Goal: Consume media (video, audio)

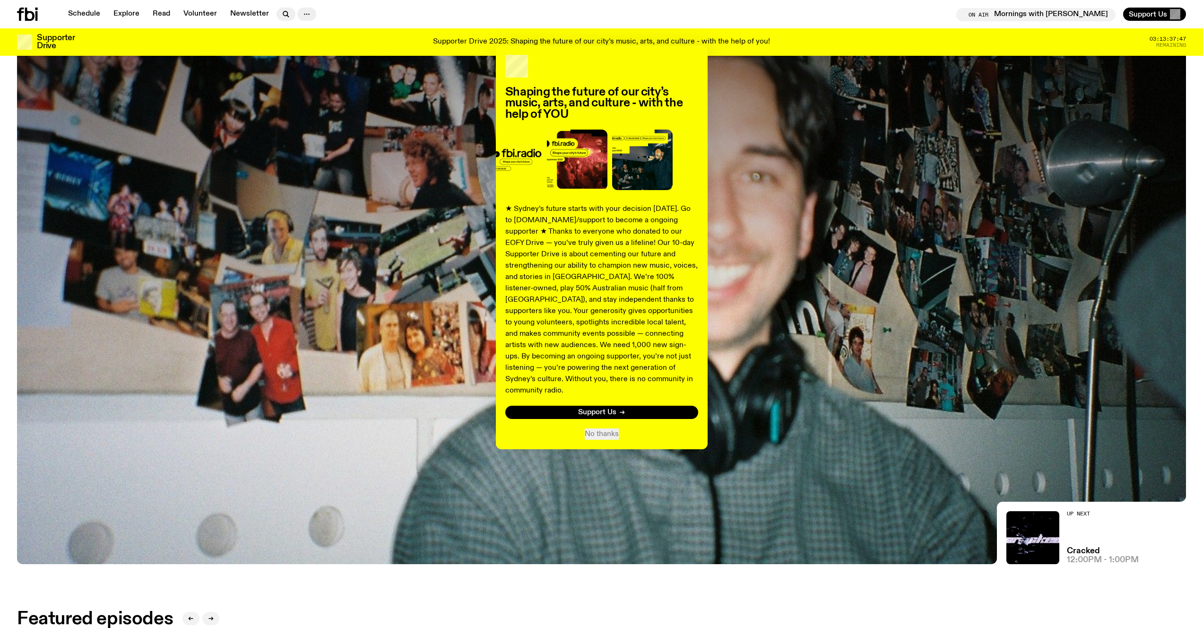
scroll to position [372, 0]
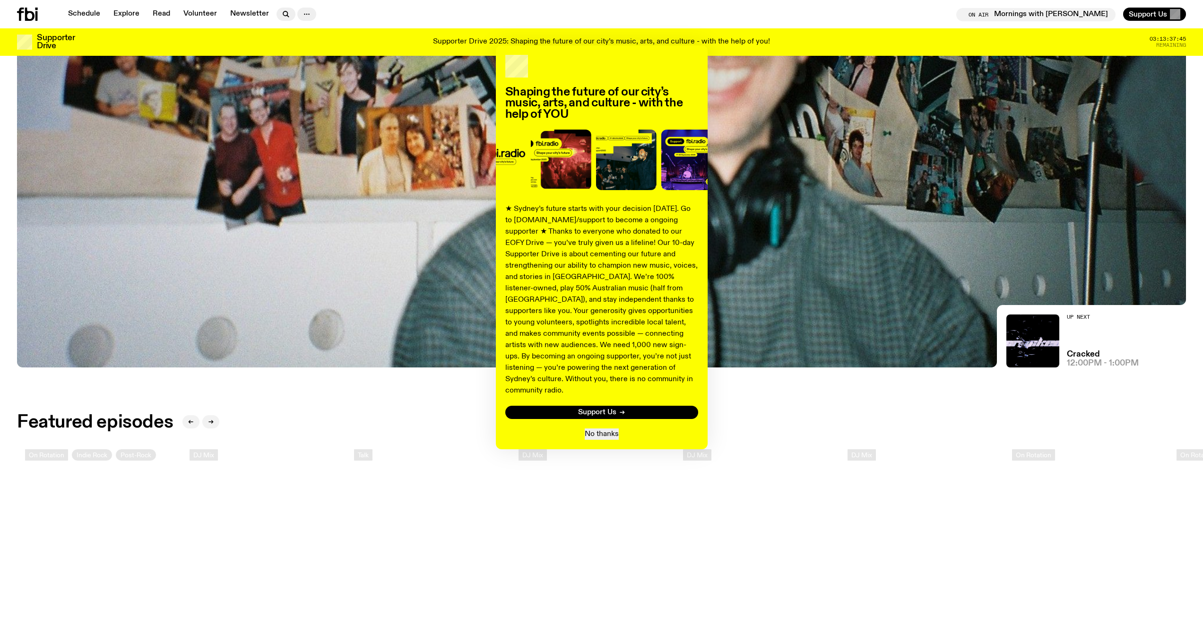
click at [611, 428] on button "No thanks" at bounding box center [602, 433] width 34 height 11
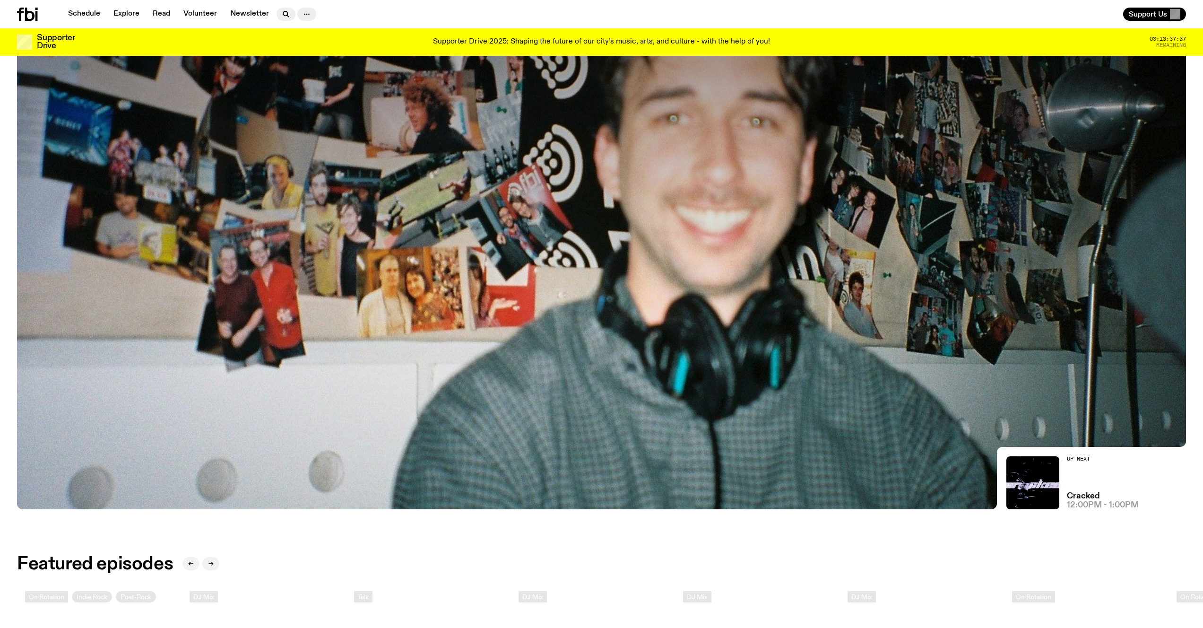
scroll to position [53, 0]
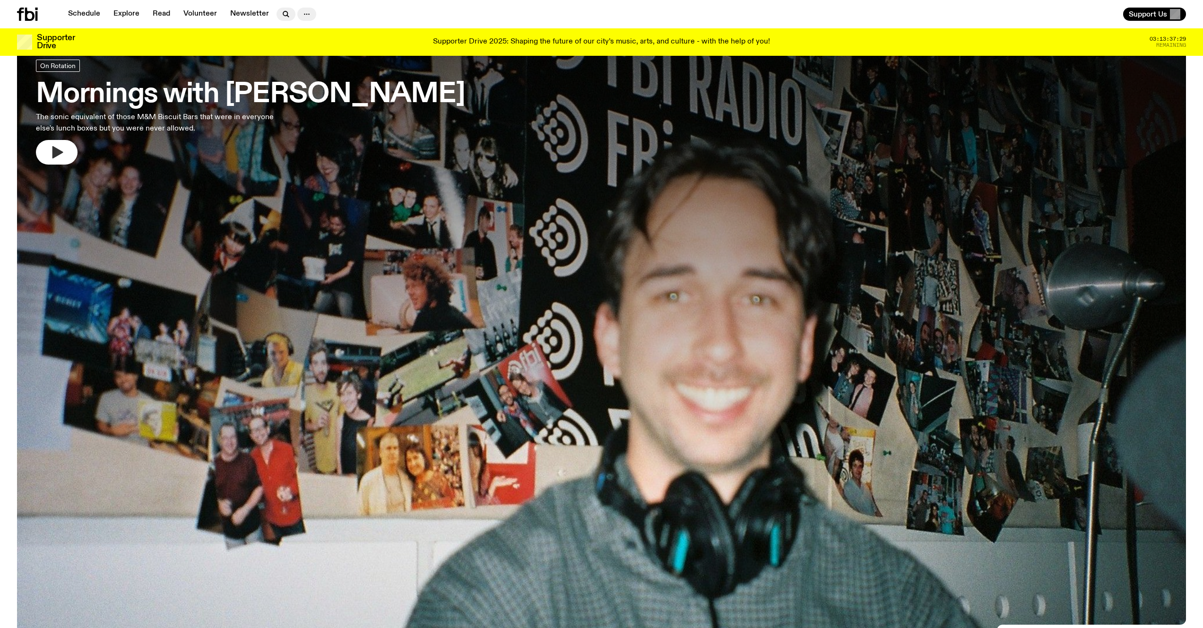
click at [50, 154] on icon "button" at bounding box center [56, 152] width 15 height 15
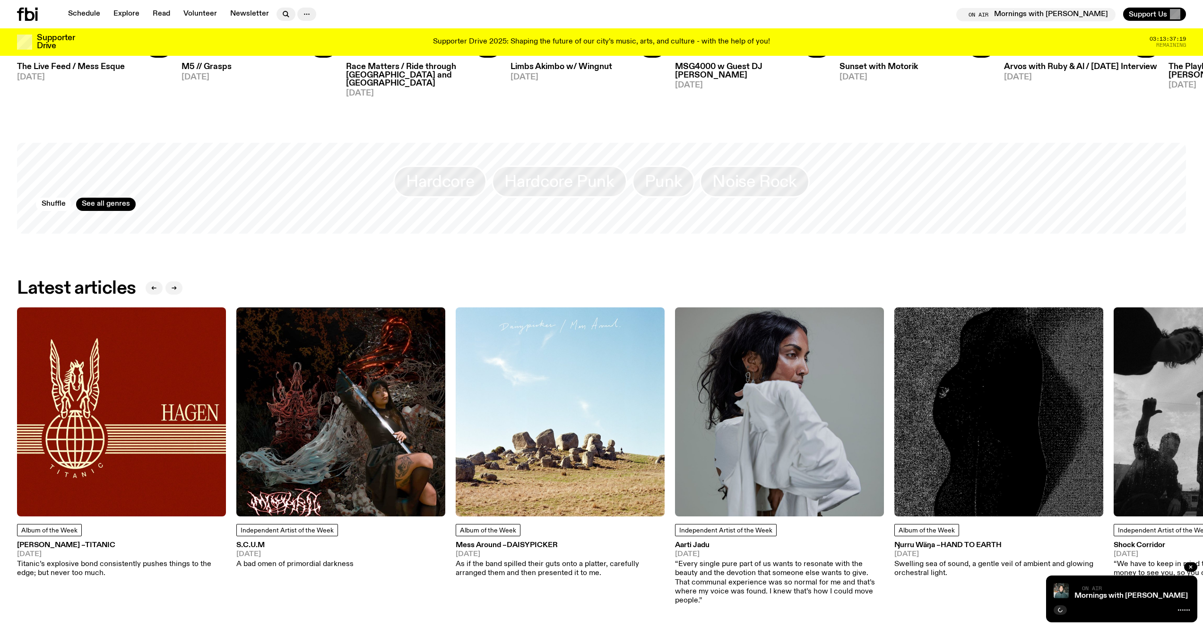
scroll to position [1234, 0]
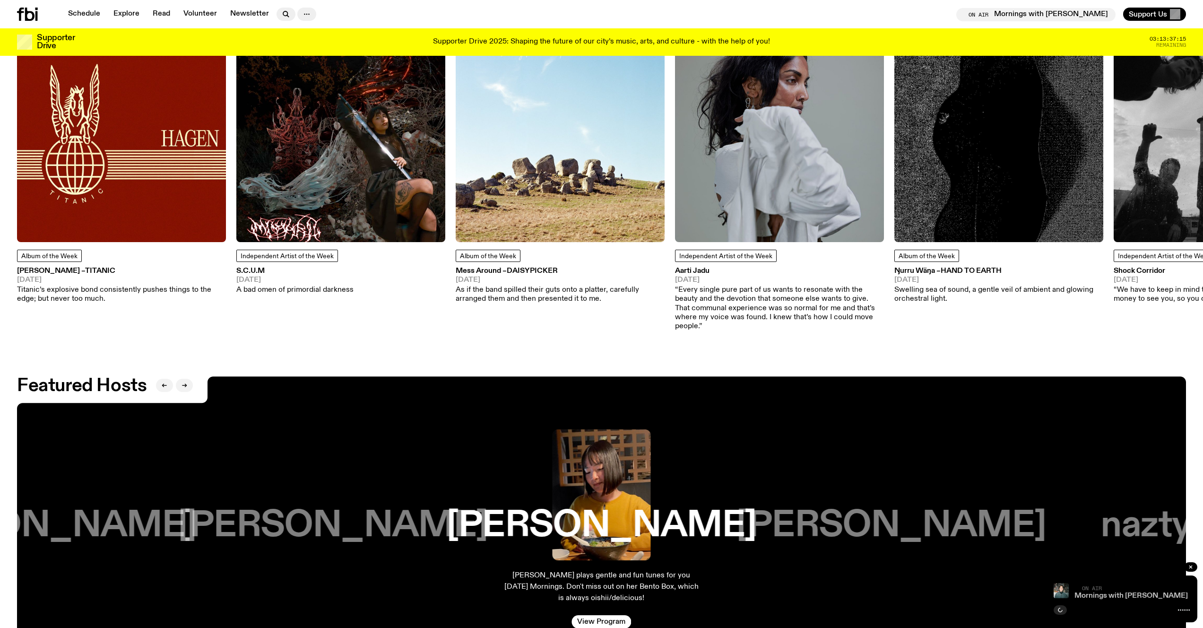
click at [1092, 594] on link "Mornings with [PERSON_NAME]" at bounding box center [1130, 596] width 113 height 8
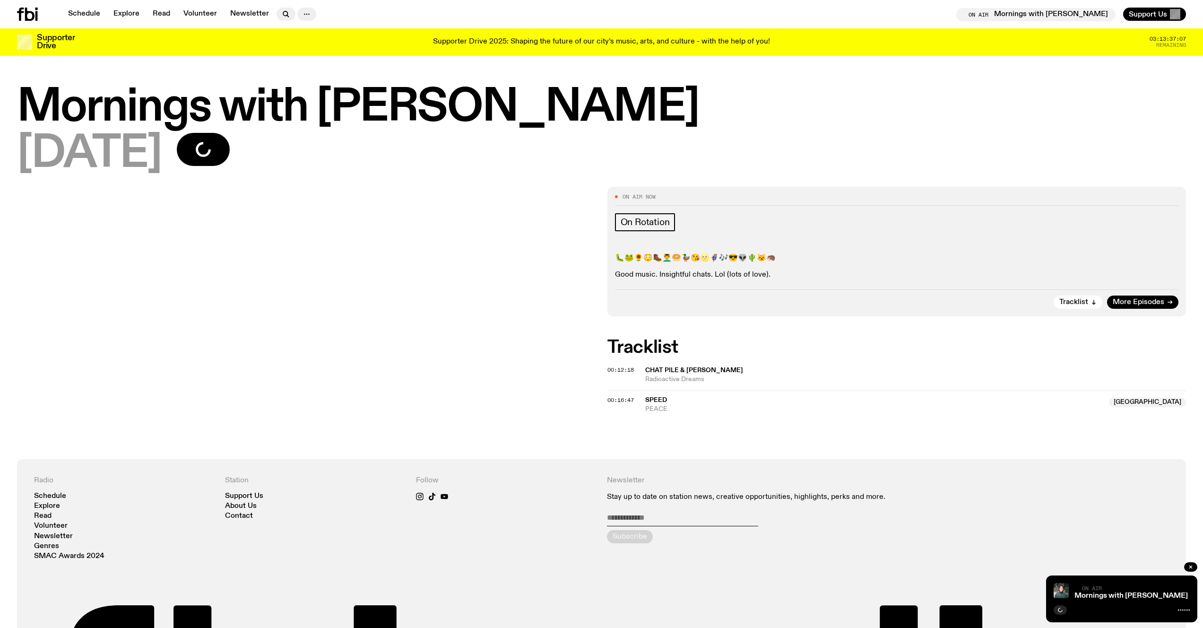
scroll to position [13, 0]
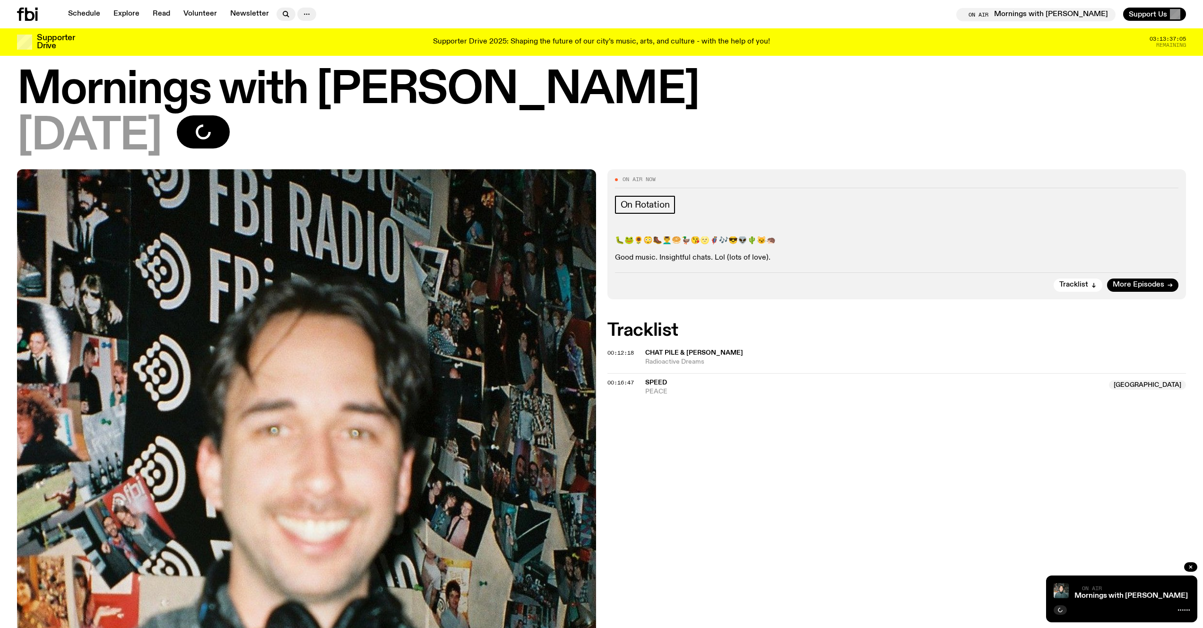
click at [1066, 277] on div "Tracklist More Episodes" at bounding box center [897, 281] width 564 height 19
click at [1067, 281] on span "Tracklist" at bounding box center [1073, 284] width 29 height 7
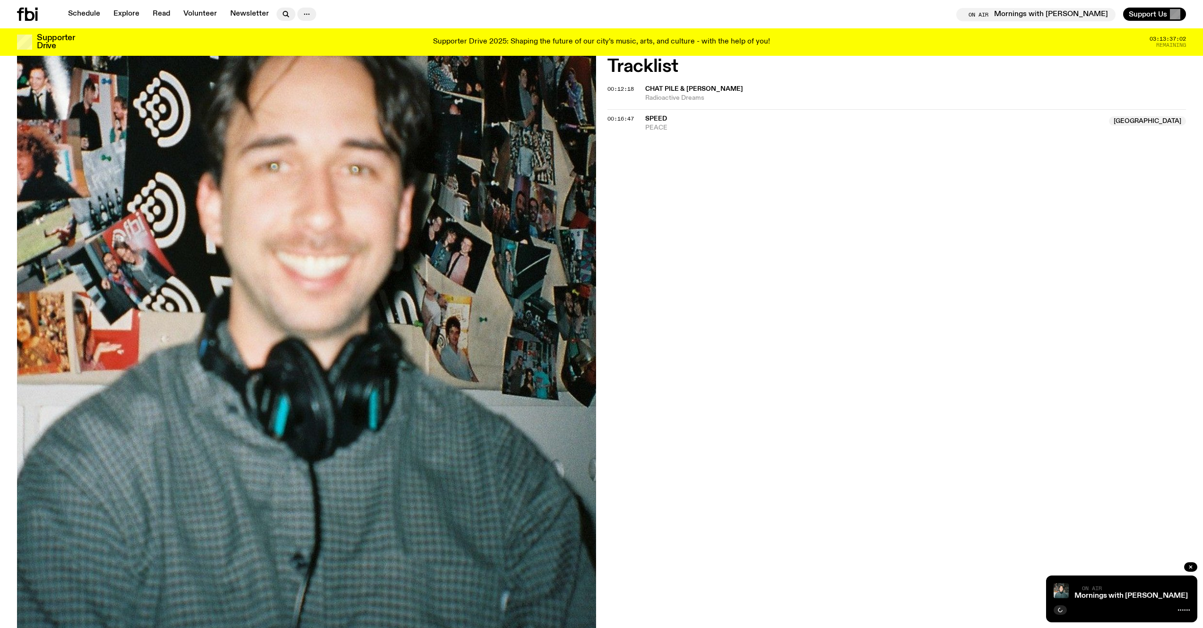
scroll to position [260, 0]
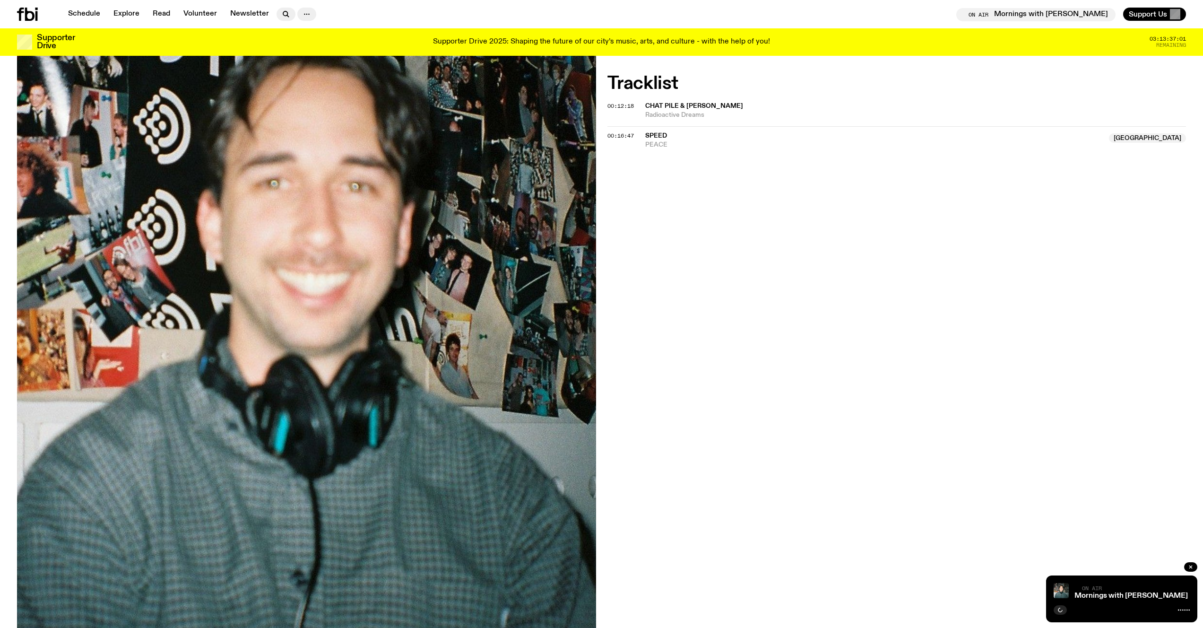
click at [661, 137] on span "SPEED" at bounding box center [656, 135] width 22 height 7
click at [679, 186] on div "On Air Now On Rotation 🐛🐸🌻😳🥾💆‍♂️🥯🦆😘🌝🦸🎶😎👽🌵😼🦔 Good music. Insightful chats. Lol (…" at bounding box center [601, 331] width 1203 height 817
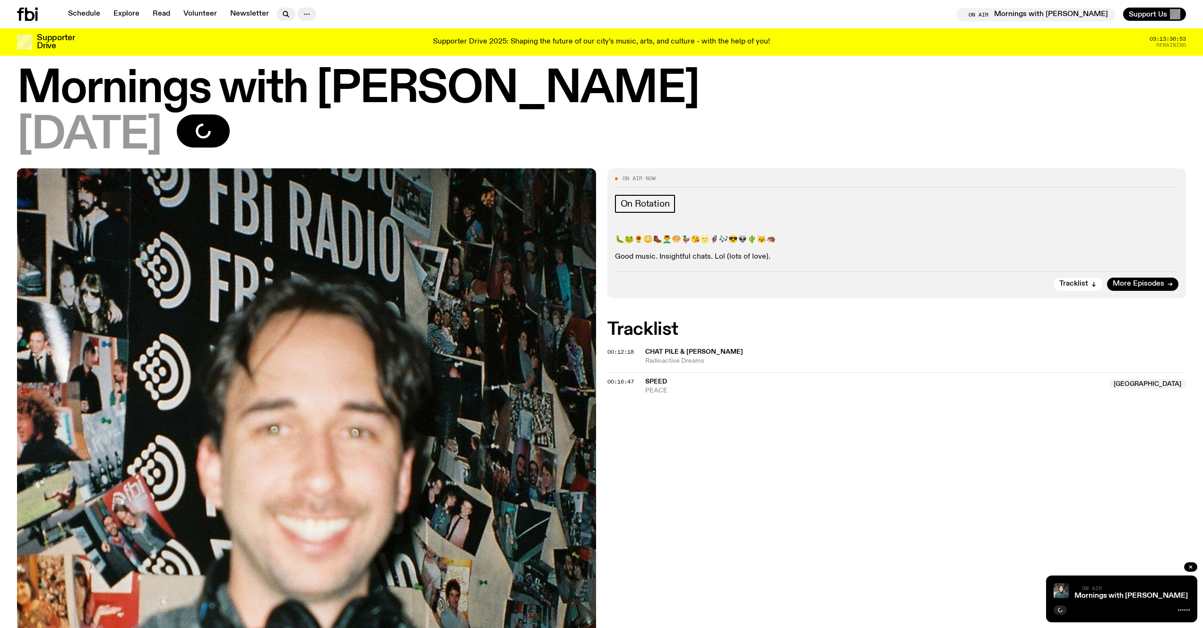
scroll to position [0, 0]
